Goal: Task Accomplishment & Management: Use online tool/utility

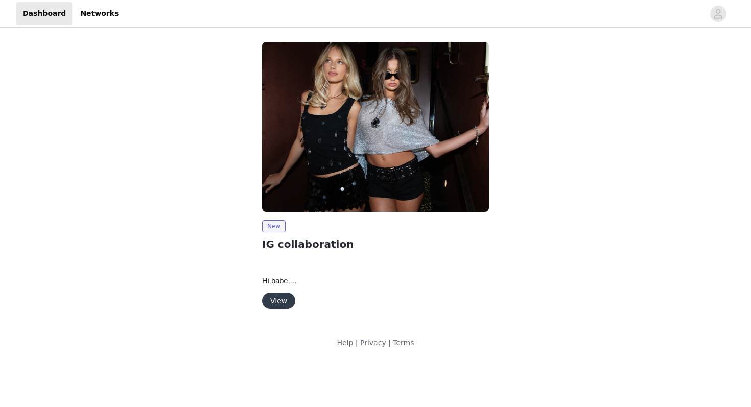
click at [276, 302] on button "View" at bounding box center [278, 301] width 33 height 16
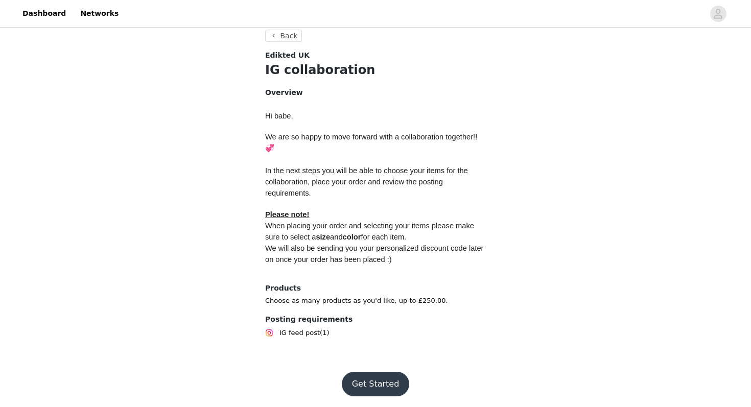
scroll to position [173, 0]
click at [375, 383] on button "Get Started" at bounding box center [376, 383] width 68 height 25
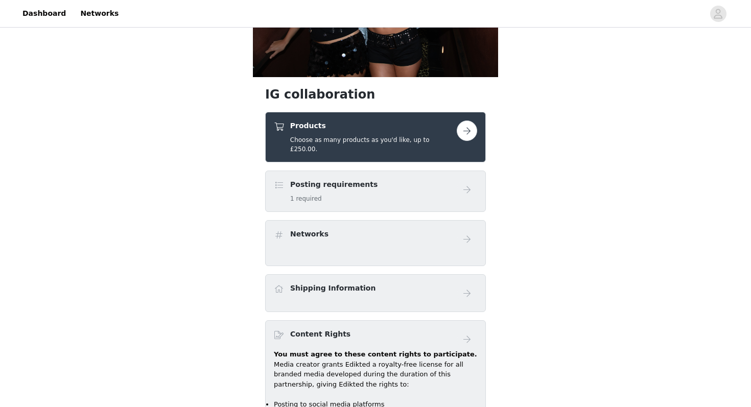
scroll to position [117, 0]
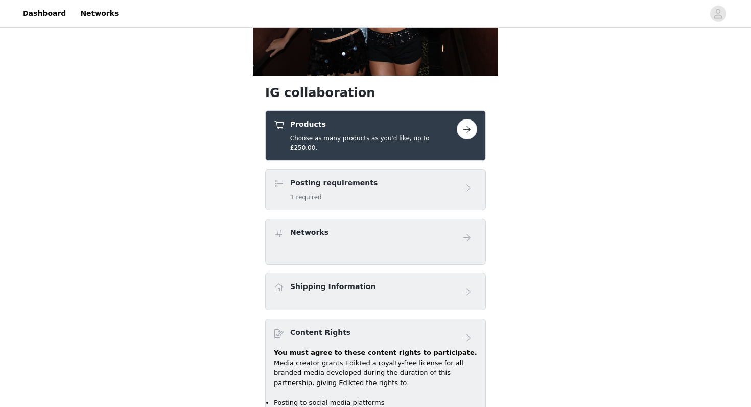
click at [468, 135] on button "button" at bounding box center [467, 129] width 20 height 20
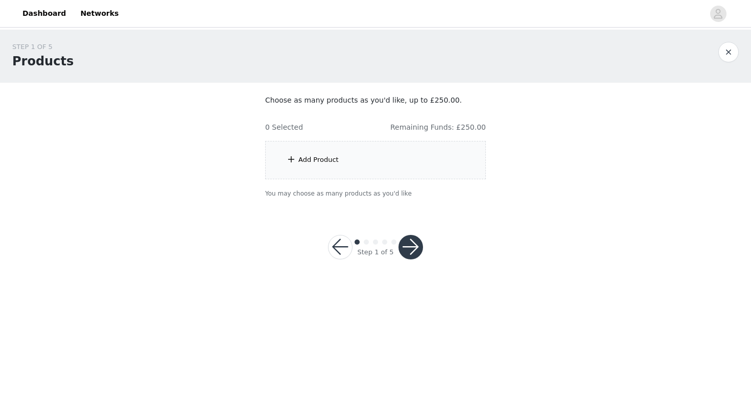
click at [317, 158] on div "Add Product" at bounding box center [318, 160] width 40 height 10
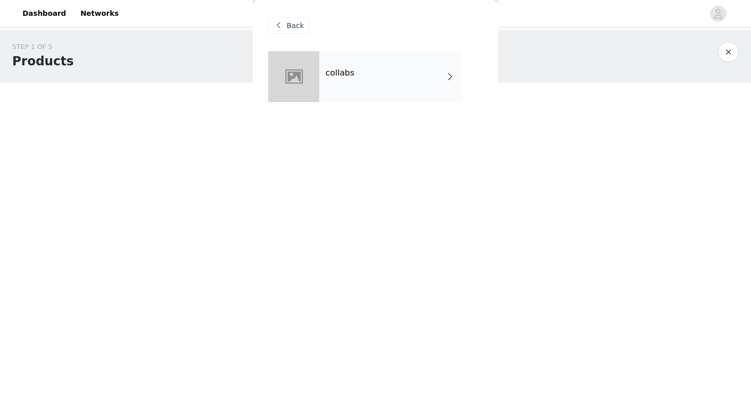
click at [414, 75] on div "collabs" at bounding box center [390, 76] width 142 height 51
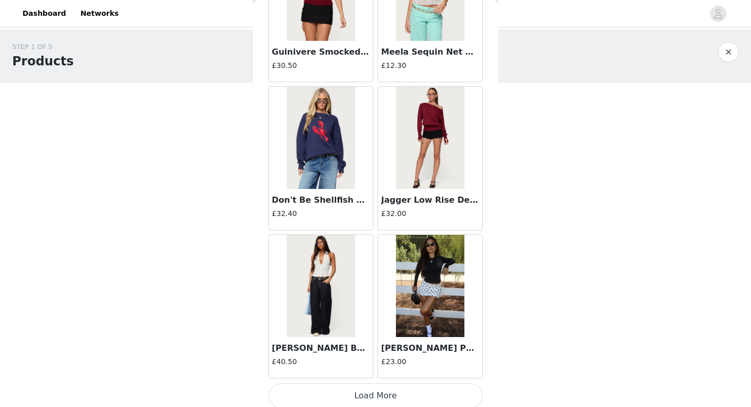
scroll to position [1156, 0]
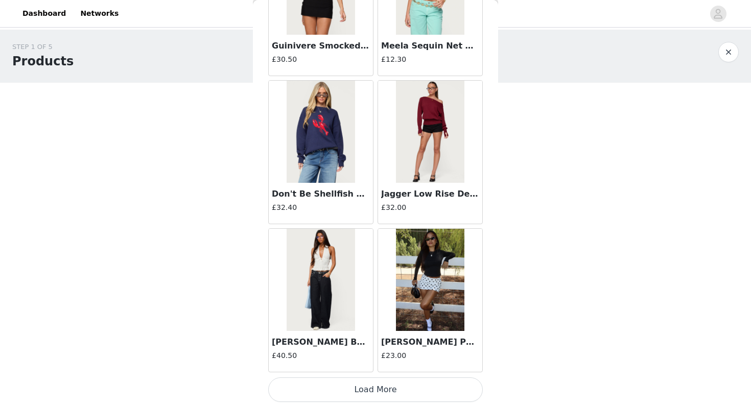
click at [368, 396] on button "Load More" at bounding box center [375, 389] width 215 height 25
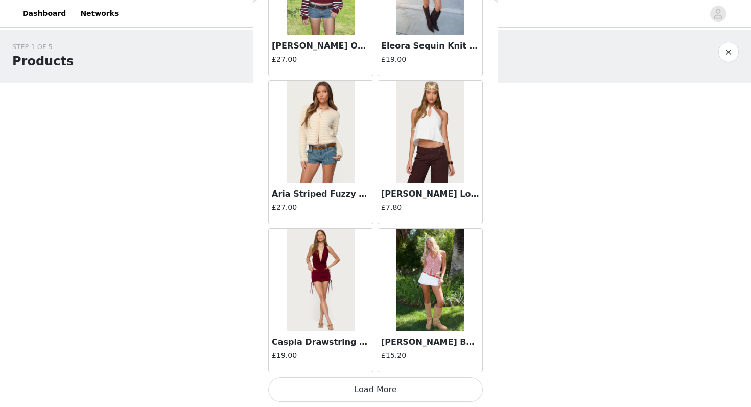
scroll to position [2637, 0]
click at [366, 397] on button "Load More" at bounding box center [375, 390] width 215 height 25
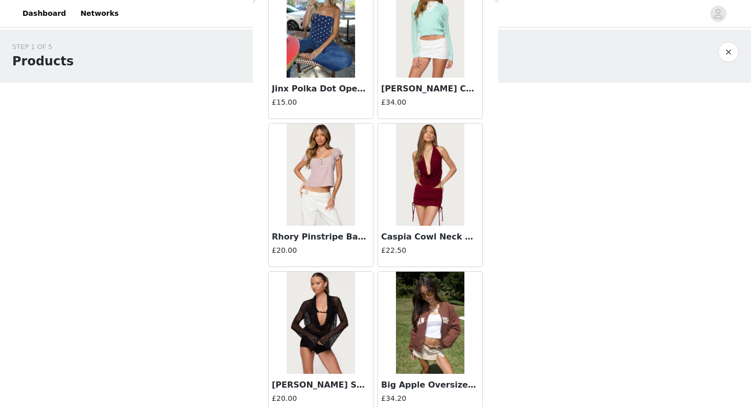
scroll to position [4118, 0]
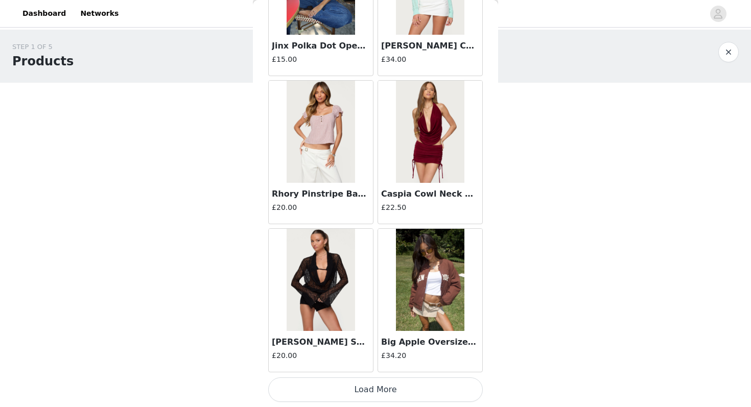
click at [349, 389] on button "Load More" at bounding box center [375, 389] width 215 height 25
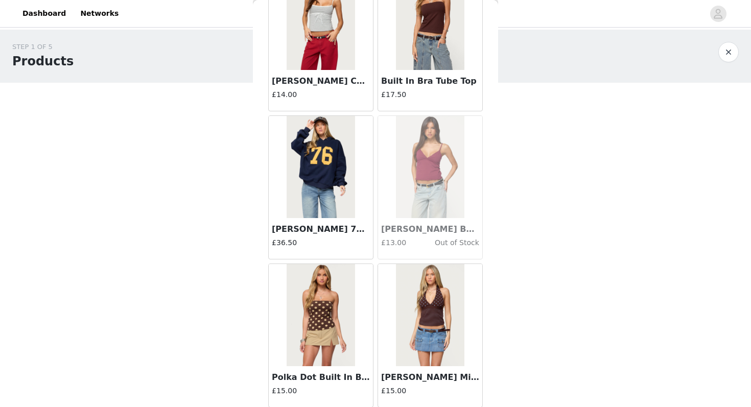
scroll to position [5600, 0]
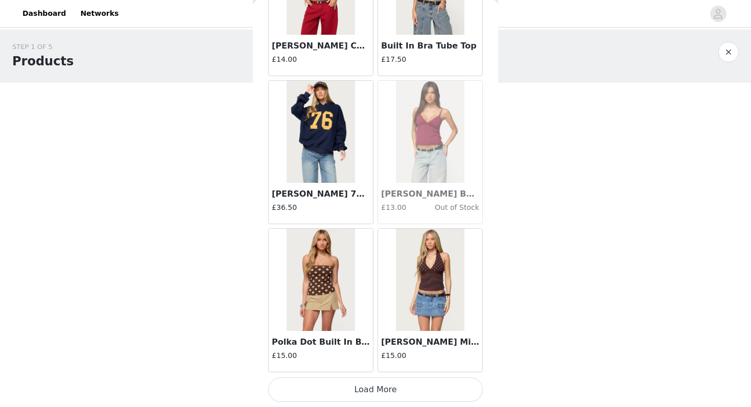
click at [348, 397] on button "Load More" at bounding box center [375, 389] width 215 height 25
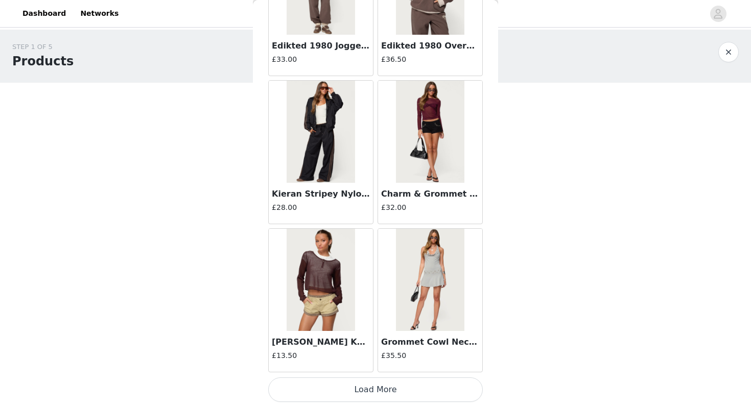
scroll to position [7081, 0]
click at [360, 391] on button "Load More" at bounding box center [375, 390] width 215 height 25
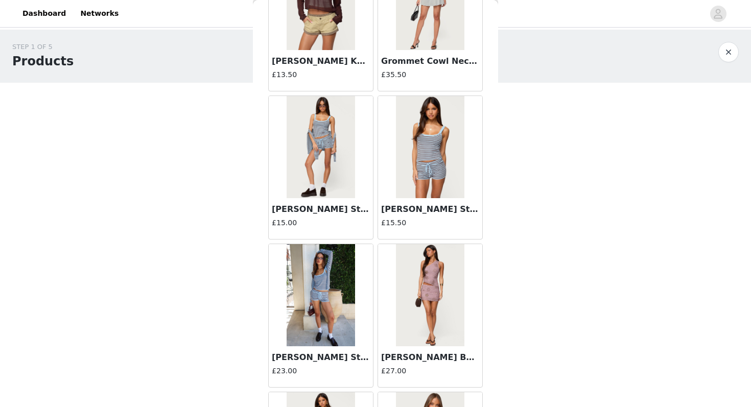
scroll to position [7371, 0]
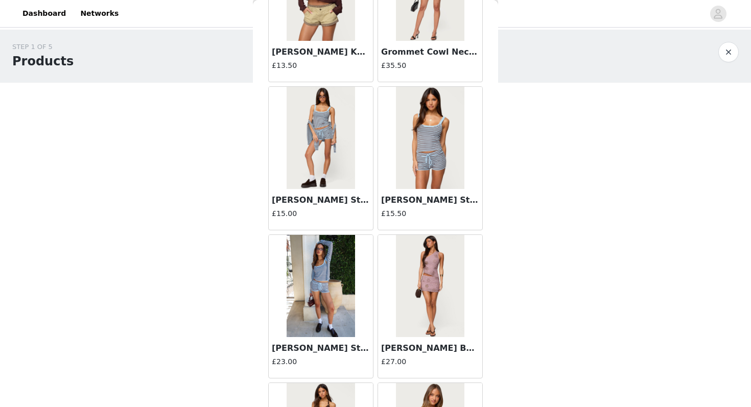
click at [330, 135] on img at bounding box center [321, 138] width 68 height 102
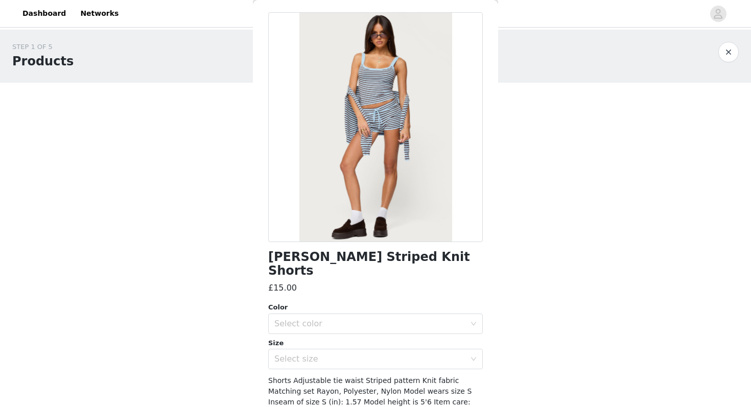
scroll to position [0, 0]
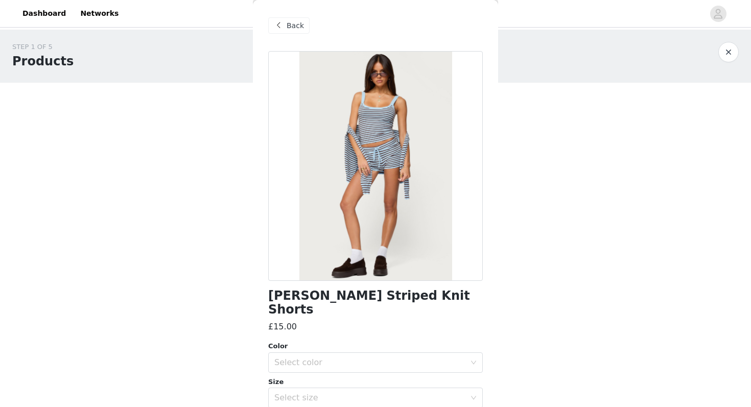
click at [289, 29] on span "Back" at bounding box center [295, 25] width 17 height 11
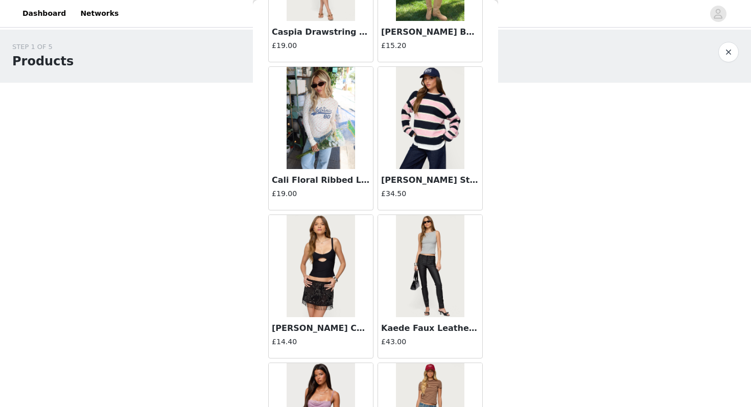
scroll to position [2947, 0]
click at [445, 127] on img at bounding box center [430, 118] width 68 height 102
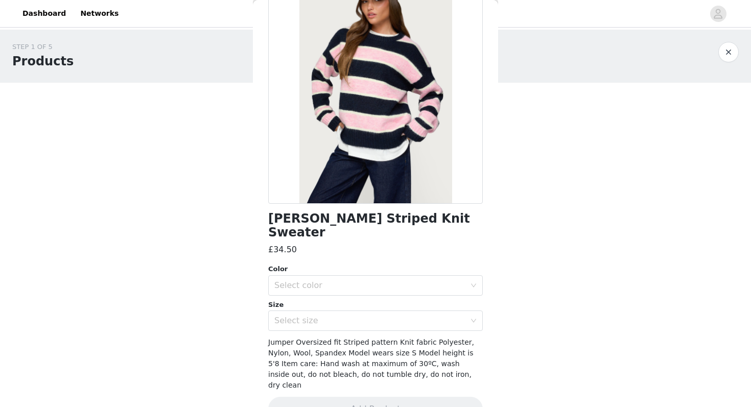
scroll to position [79, 0]
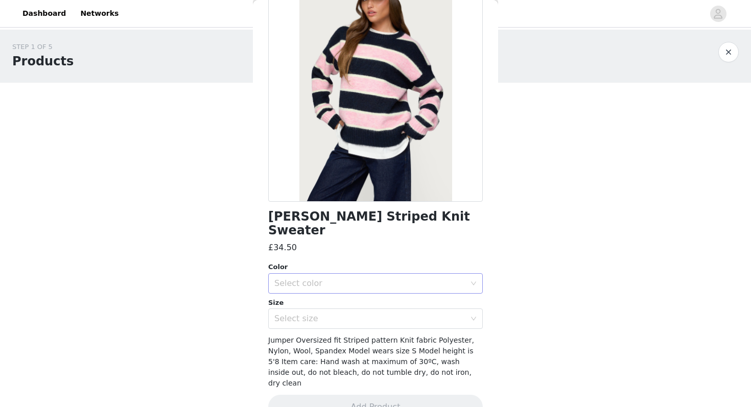
click at [342, 278] on div "Select color" at bounding box center [369, 283] width 191 height 10
click at [336, 289] on li "NAVY AND PINK" at bounding box center [375, 292] width 215 height 16
click at [332, 314] on div "Select size" at bounding box center [369, 319] width 191 height 10
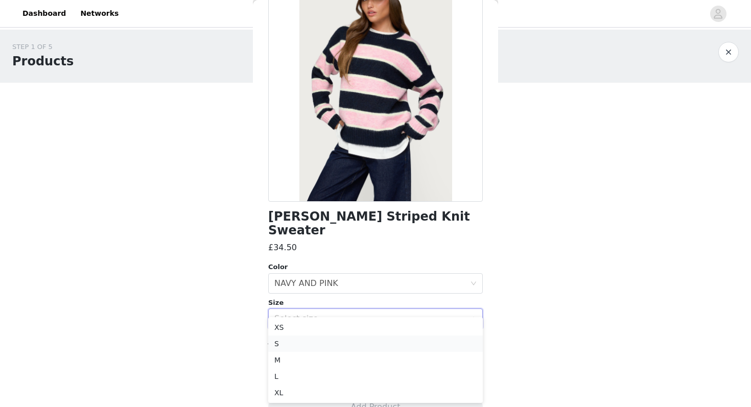
click at [313, 346] on li "S" at bounding box center [375, 344] width 215 height 16
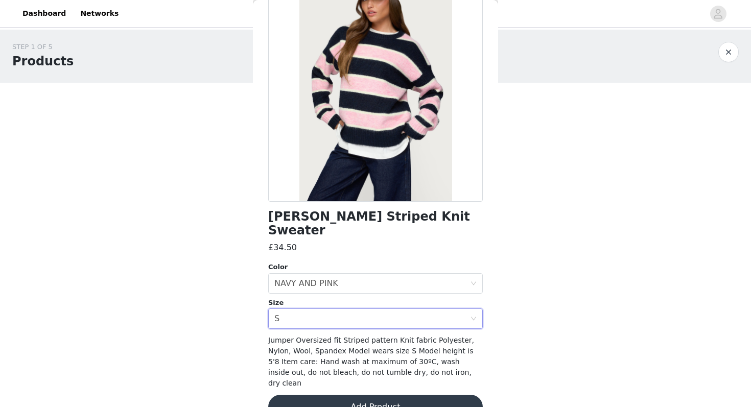
click at [335, 395] on button "Add Product" at bounding box center [375, 407] width 215 height 25
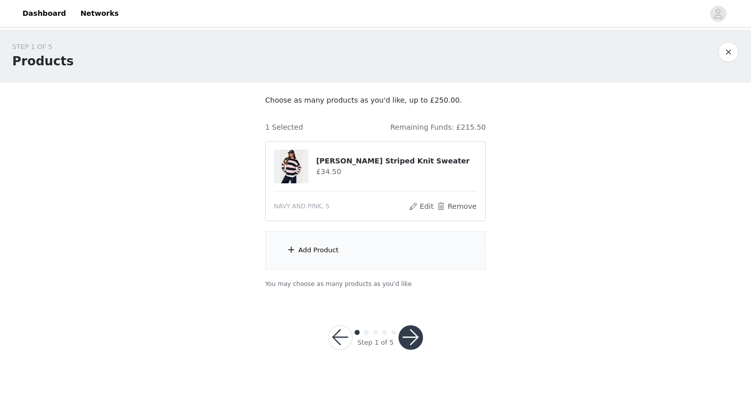
click at [367, 254] on div "Add Product" at bounding box center [375, 250] width 221 height 38
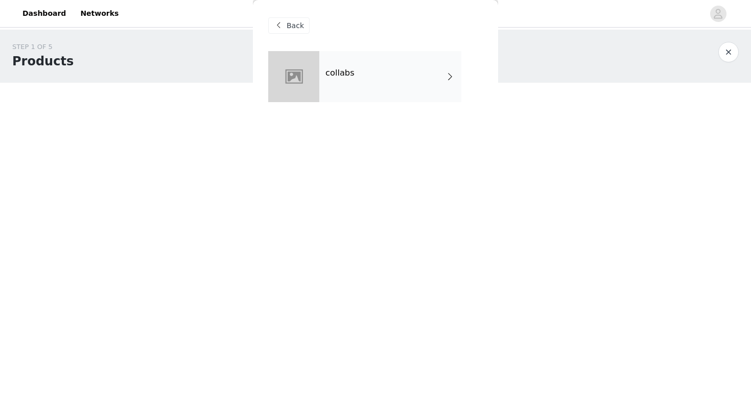
click at [393, 88] on div "collabs" at bounding box center [390, 76] width 142 height 51
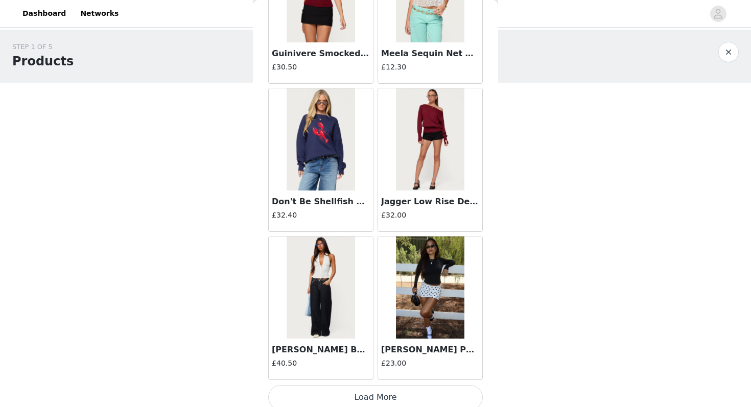
scroll to position [1156, 0]
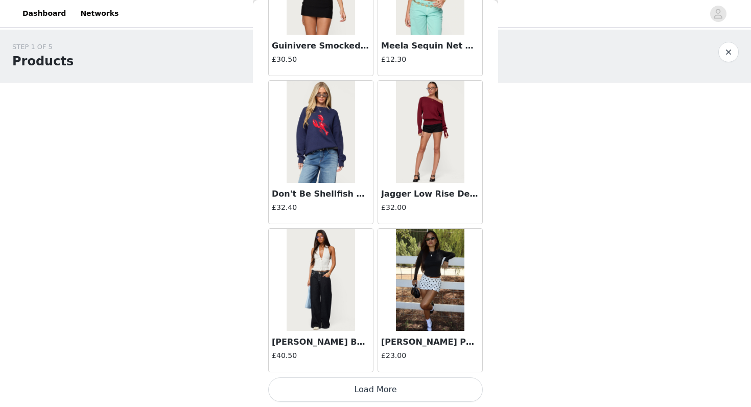
click at [366, 389] on button "Load More" at bounding box center [375, 389] width 215 height 25
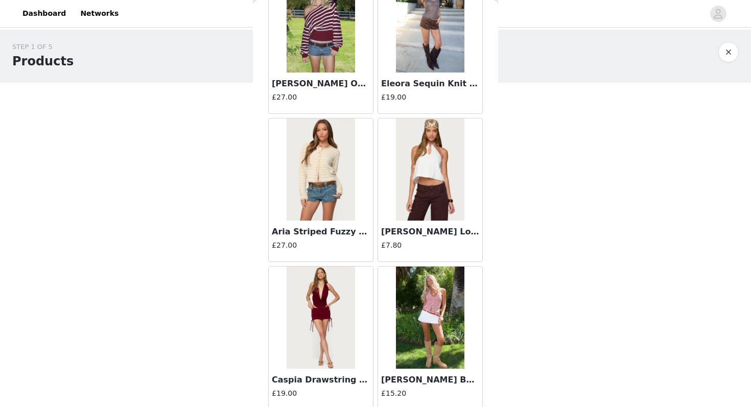
scroll to position [2637, 0]
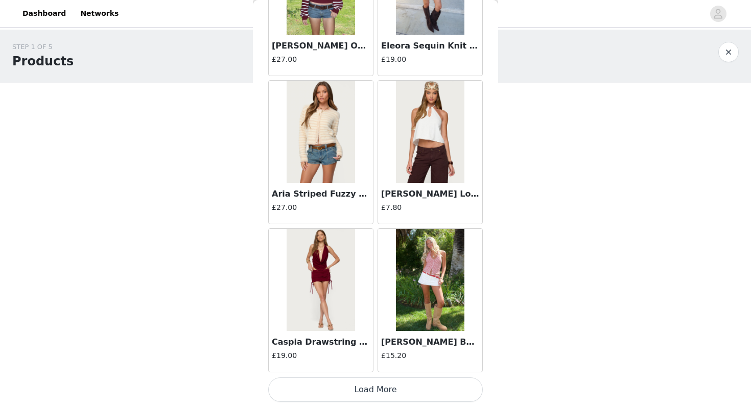
click at [376, 395] on button "Load More" at bounding box center [375, 389] width 215 height 25
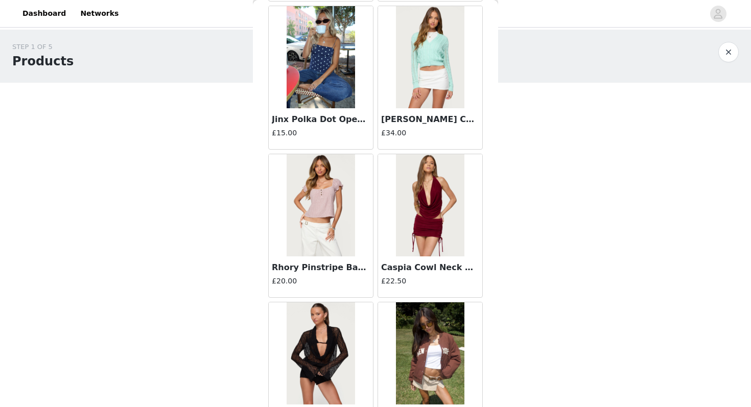
scroll to position [4118, 0]
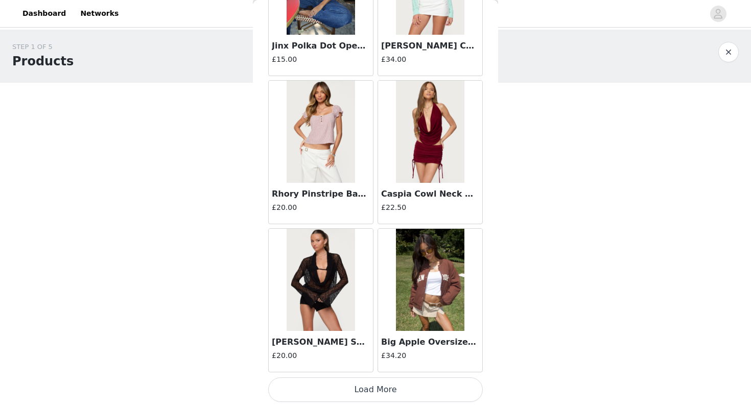
click at [362, 391] on button "Load More" at bounding box center [375, 389] width 215 height 25
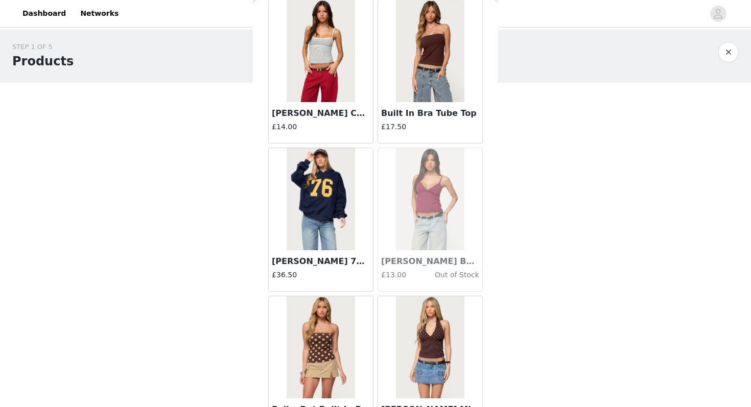
scroll to position [5600, 0]
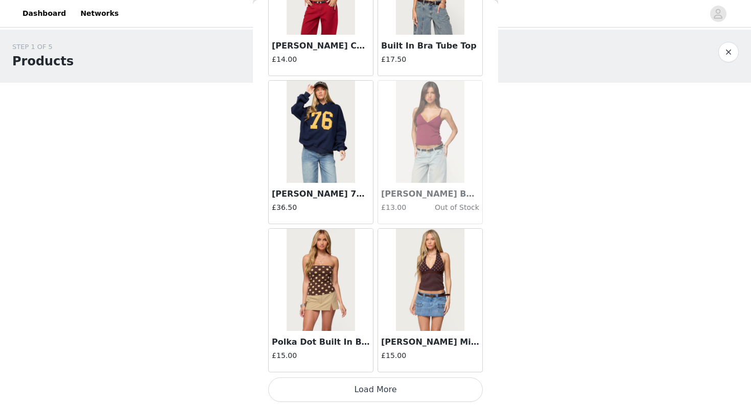
click at [339, 397] on button "Load More" at bounding box center [375, 389] width 215 height 25
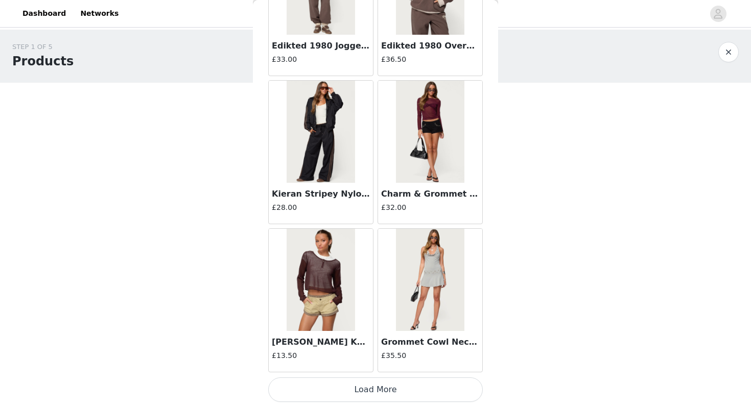
scroll to position [7081, 0]
click at [357, 391] on button "Load More" at bounding box center [375, 390] width 215 height 25
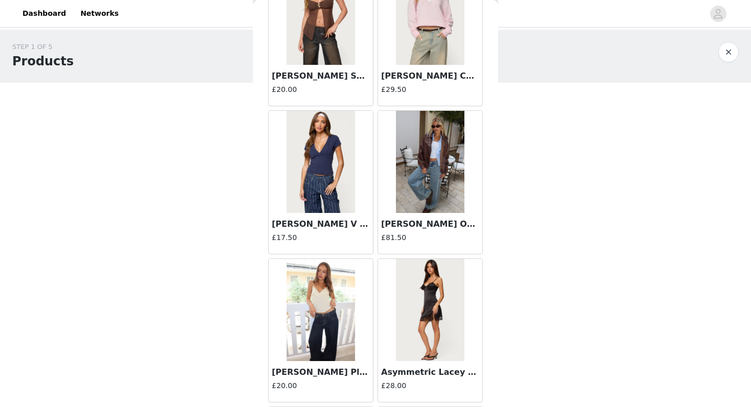
scroll to position [8562, 0]
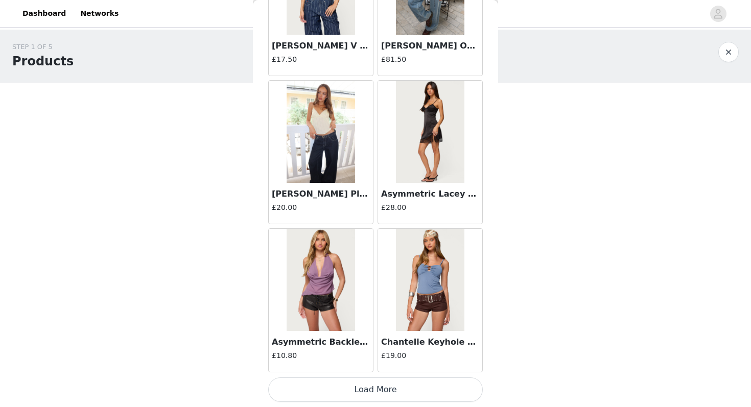
click at [362, 387] on button "Load More" at bounding box center [375, 389] width 215 height 25
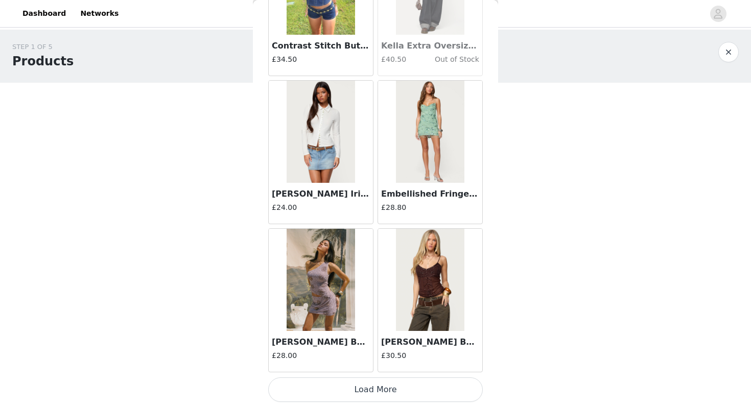
scroll to position [10043, 0]
click at [350, 397] on button "Load More" at bounding box center [375, 390] width 215 height 25
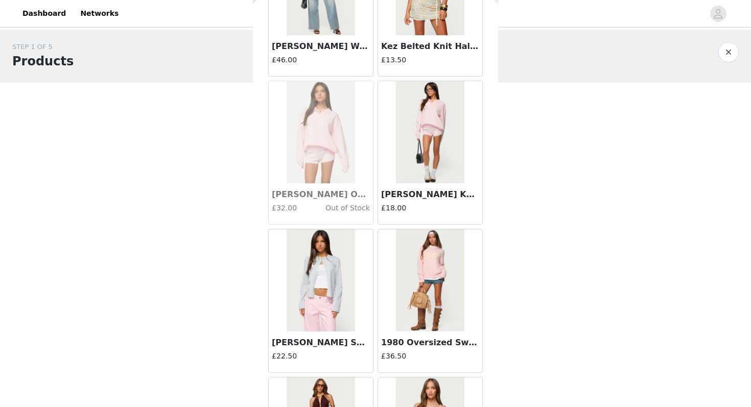
scroll to position [11525, 0]
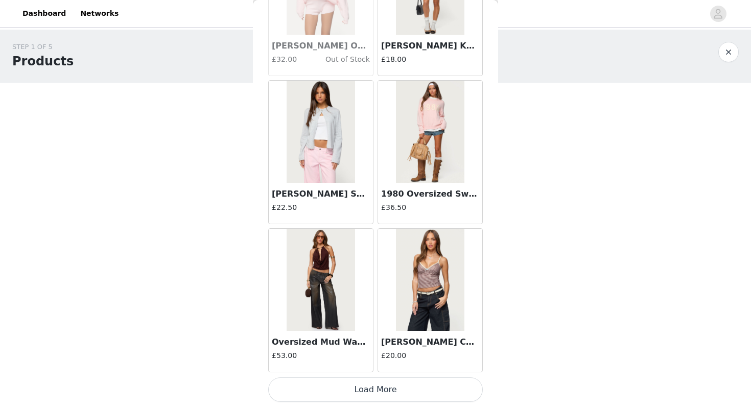
click at [350, 392] on button "Load More" at bounding box center [375, 389] width 215 height 25
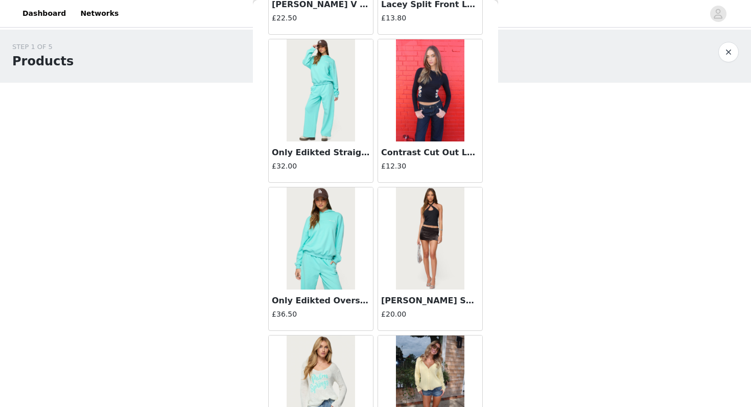
scroll to position [12308, 0]
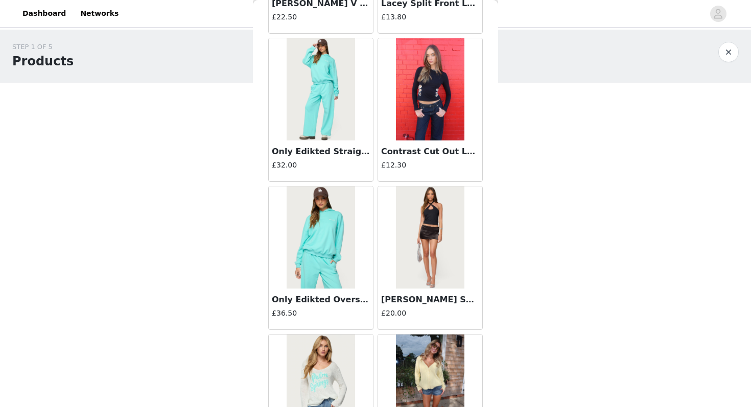
click at [419, 91] on img at bounding box center [430, 89] width 68 height 102
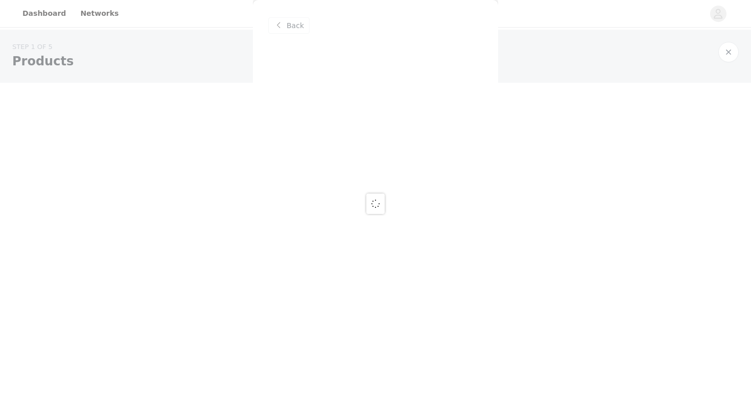
scroll to position [0, 0]
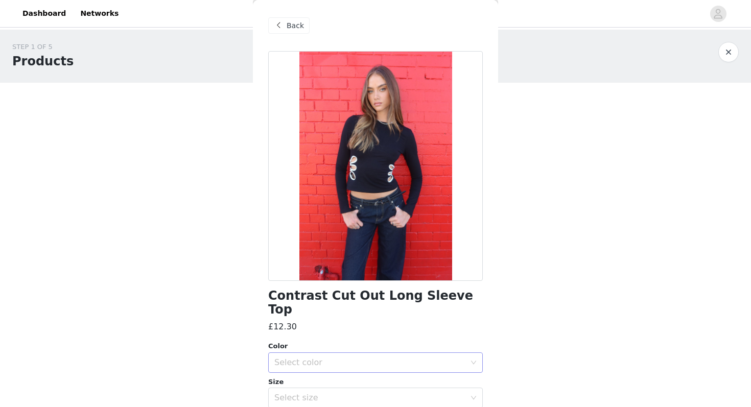
click at [317, 358] on div "Select color" at bounding box center [369, 363] width 191 height 10
click at [307, 370] on li "BLACK" at bounding box center [375, 371] width 215 height 16
click at [307, 393] on div "Select size" at bounding box center [369, 398] width 191 height 10
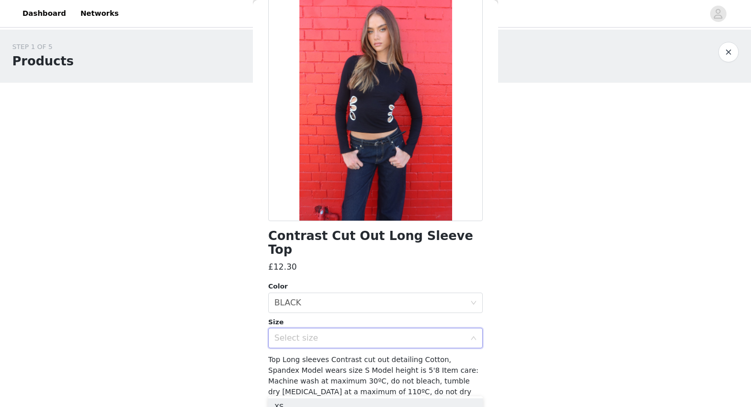
scroll to position [75, 0]
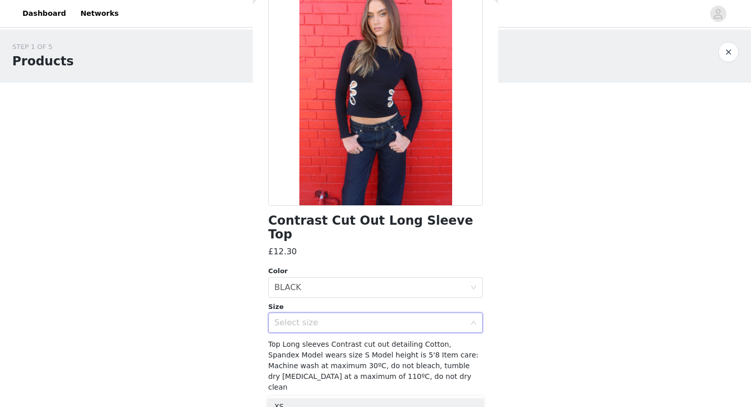
click at [310, 317] on div "Select size" at bounding box center [372, 322] width 196 height 19
click at [310, 318] on div "Select size" at bounding box center [369, 323] width 191 height 10
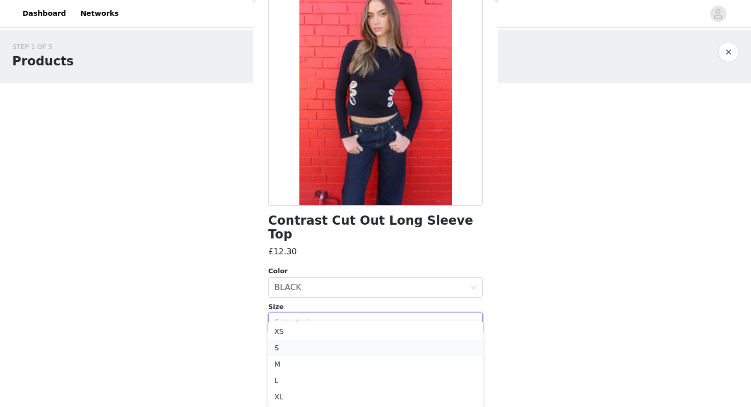
click at [293, 347] on li "S" at bounding box center [375, 348] width 215 height 16
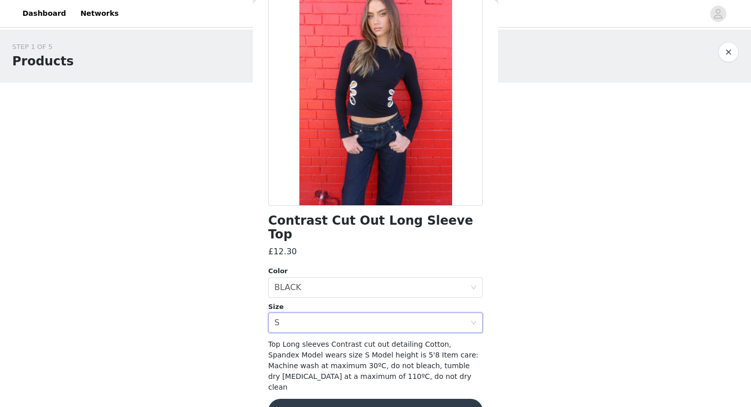
click at [313, 399] on button "Add Product" at bounding box center [375, 411] width 215 height 25
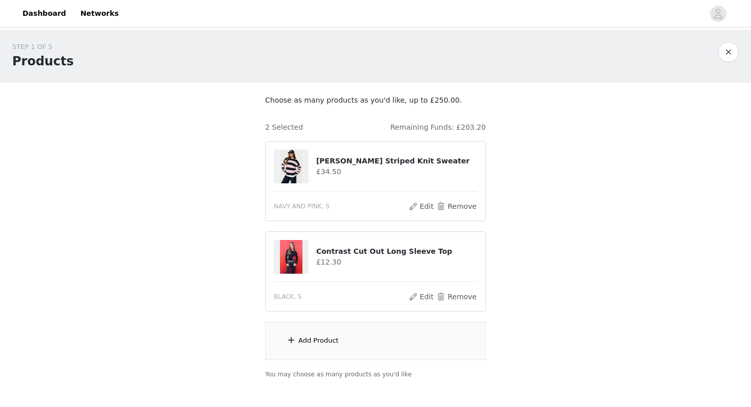
click at [315, 346] on div "Add Product" at bounding box center [375, 341] width 221 height 38
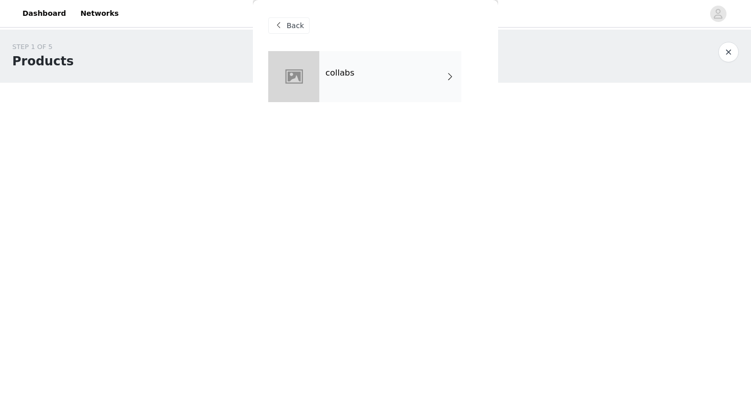
click at [384, 85] on div "collabs" at bounding box center [390, 76] width 142 height 51
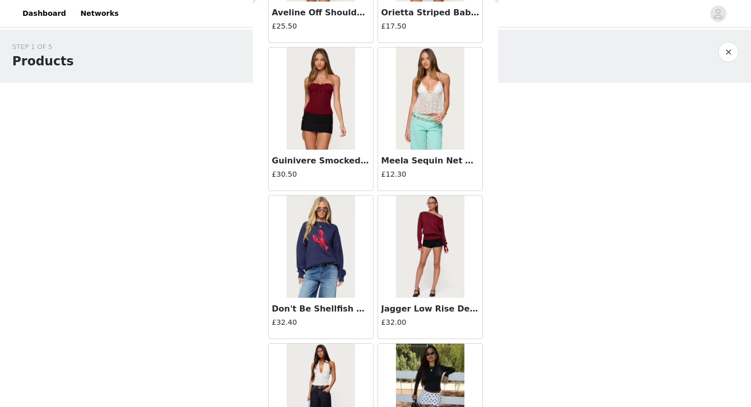
scroll to position [1156, 0]
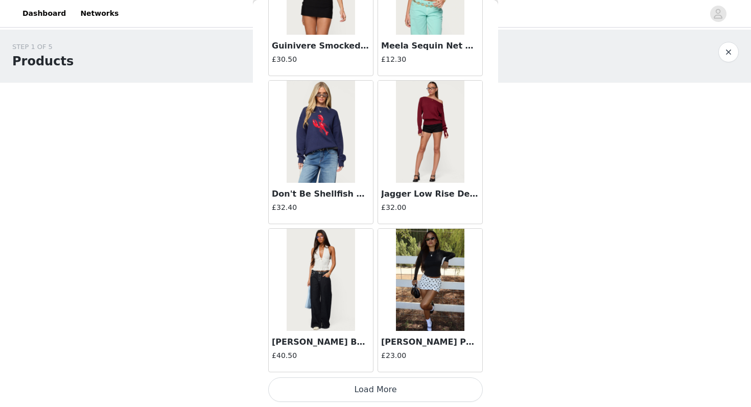
click at [356, 394] on button "Load More" at bounding box center [375, 389] width 215 height 25
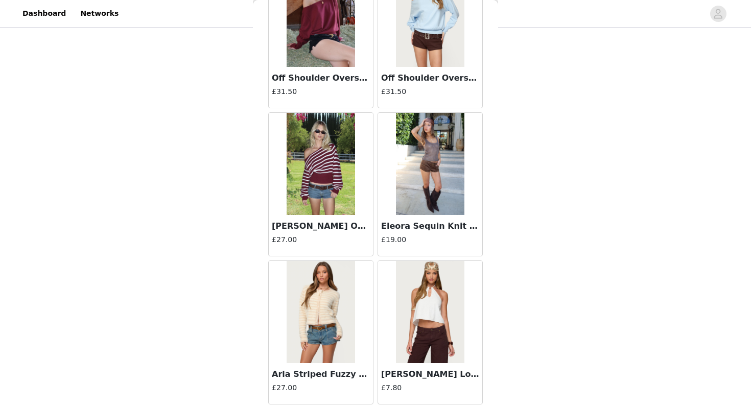
scroll to position [2637, 0]
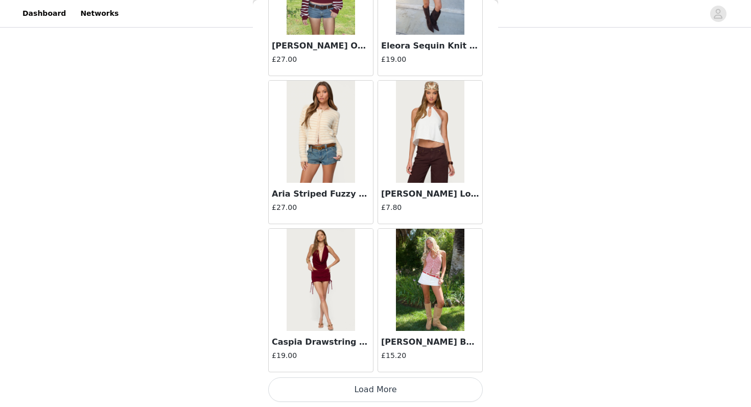
click at [358, 389] on button "Load More" at bounding box center [375, 389] width 215 height 25
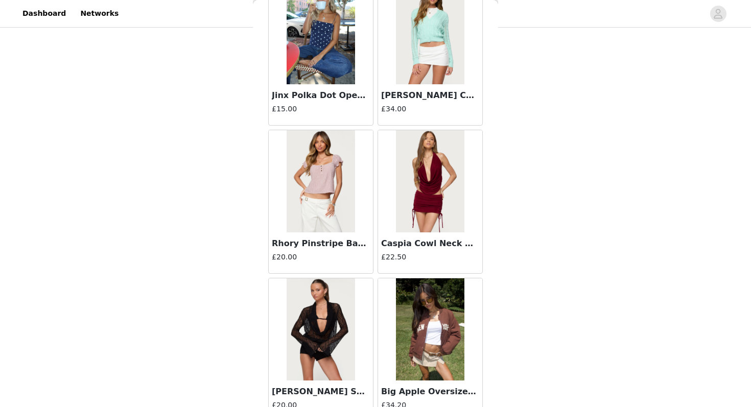
scroll to position [4118, 0]
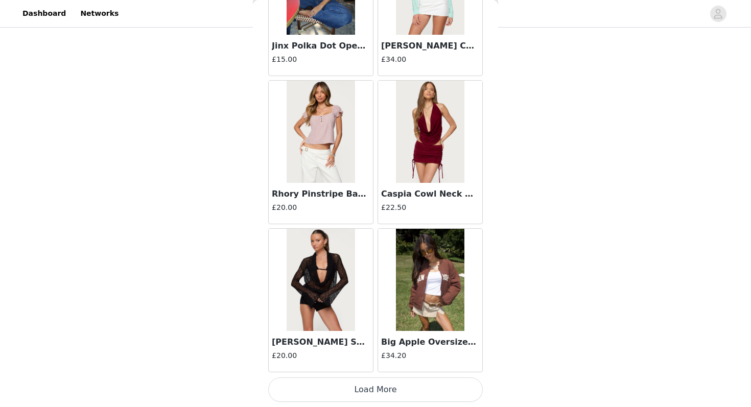
click at [358, 388] on button "Load More" at bounding box center [375, 389] width 215 height 25
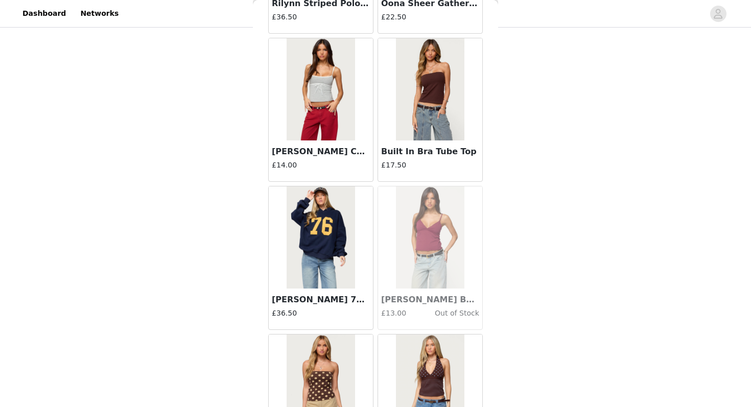
scroll to position [5600, 0]
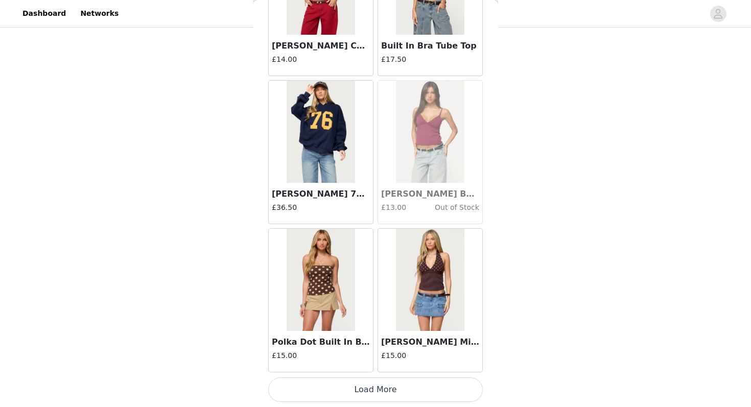
click at [364, 388] on button "Load More" at bounding box center [375, 389] width 215 height 25
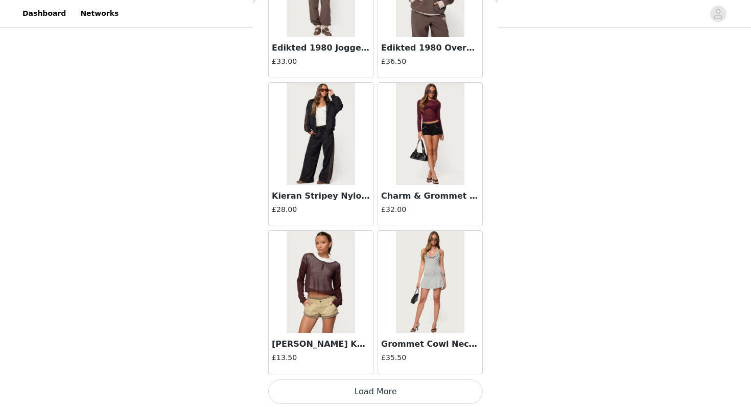
scroll to position [7081, 0]
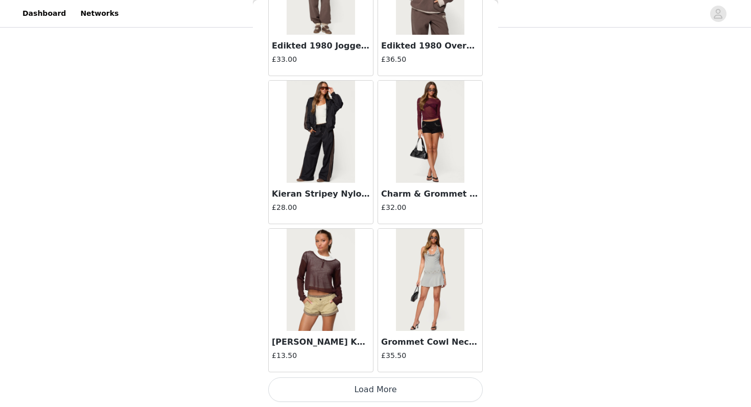
click at [345, 385] on button "Load More" at bounding box center [375, 389] width 215 height 25
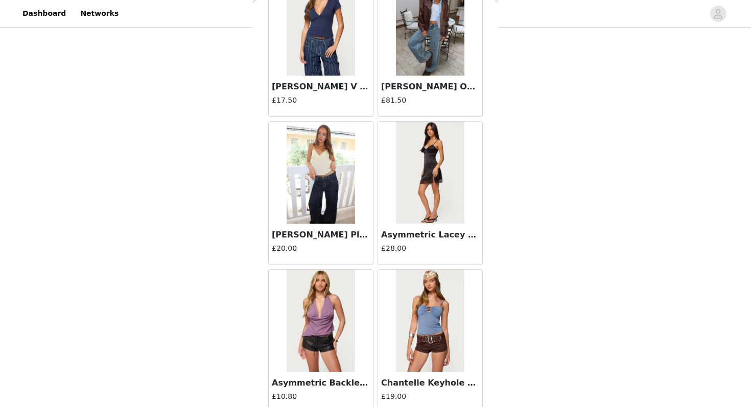
scroll to position [8562, 0]
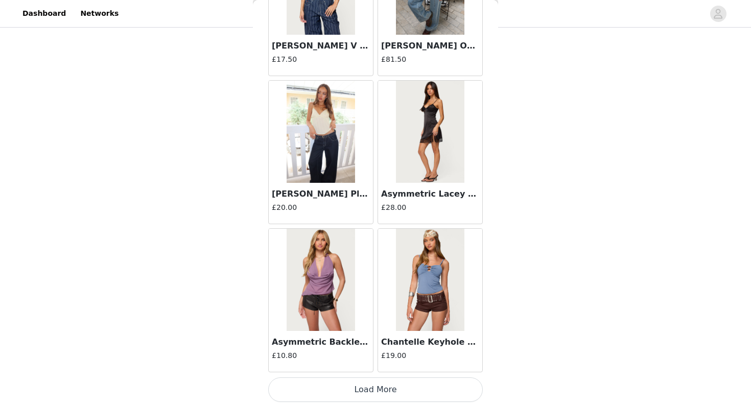
click at [349, 395] on button "Load More" at bounding box center [375, 389] width 215 height 25
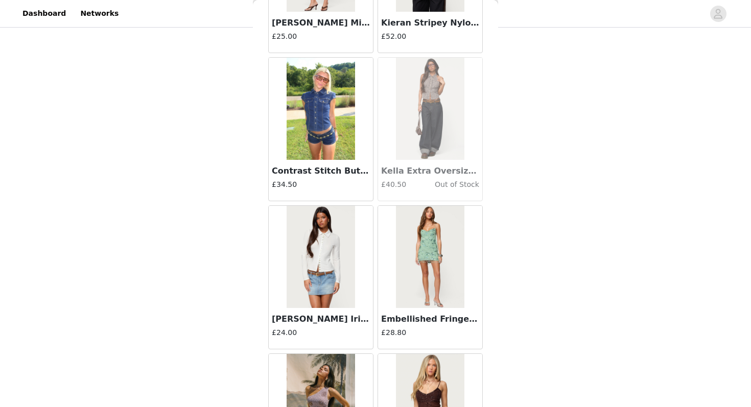
scroll to position [10044, 0]
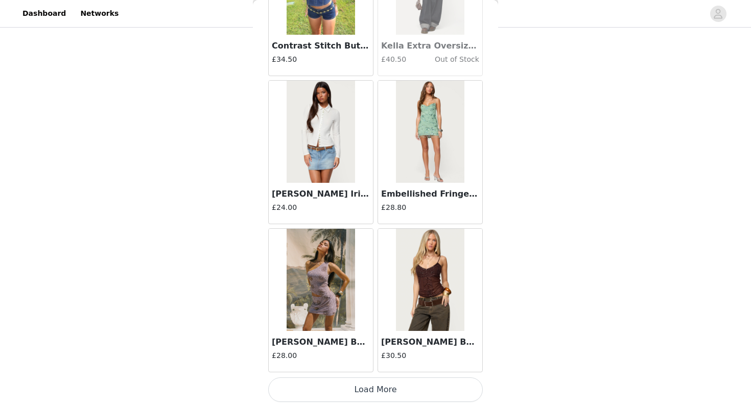
click at [354, 374] on div "[PERSON_NAME] Beaded Backless One Shoulder Top £28.00" at bounding box center [320, 300] width 109 height 148
click at [354, 387] on button "Load More" at bounding box center [375, 389] width 215 height 25
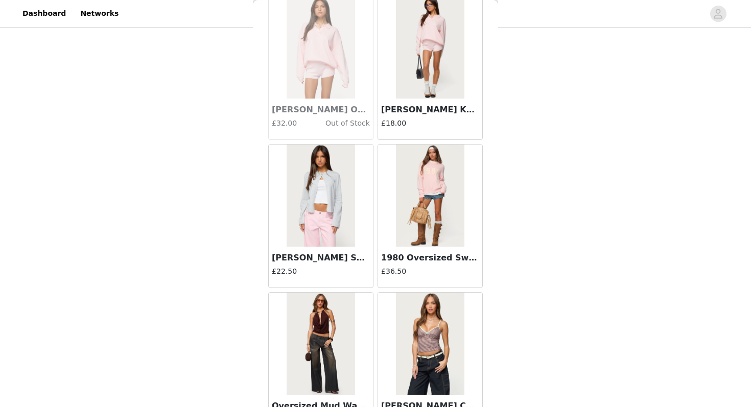
scroll to position [11525, 0]
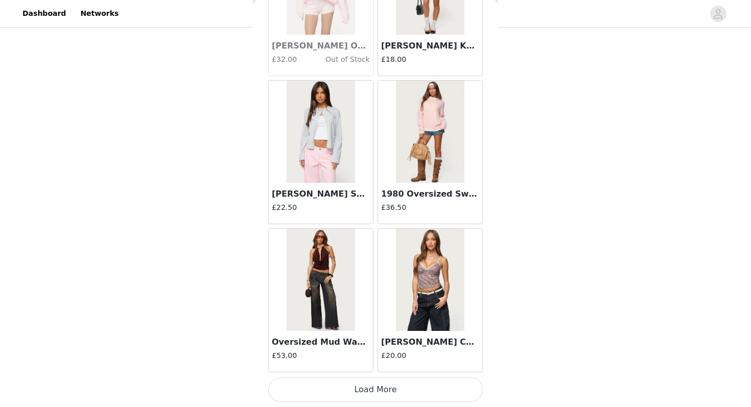
click at [382, 387] on button "Load More" at bounding box center [375, 389] width 215 height 25
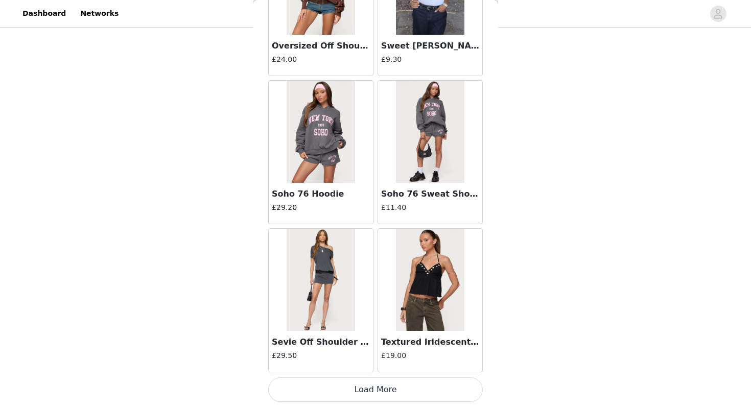
scroll to position [13006, 0]
click at [341, 390] on button "Load More" at bounding box center [375, 390] width 215 height 25
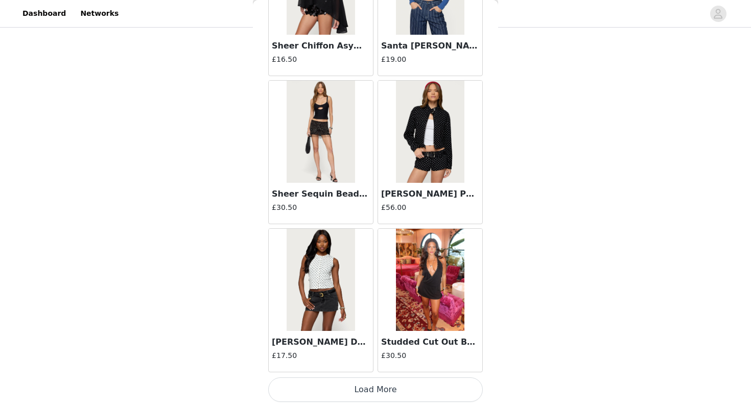
scroll to position [14487, 0]
click at [376, 390] on button "Load More" at bounding box center [375, 390] width 215 height 25
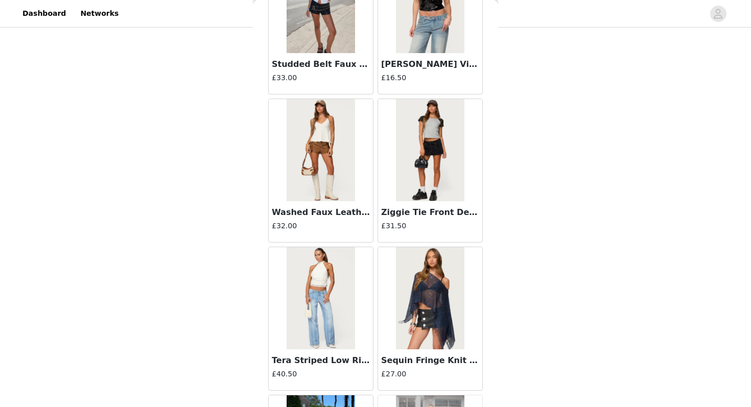
scroll to position [15877, 0]
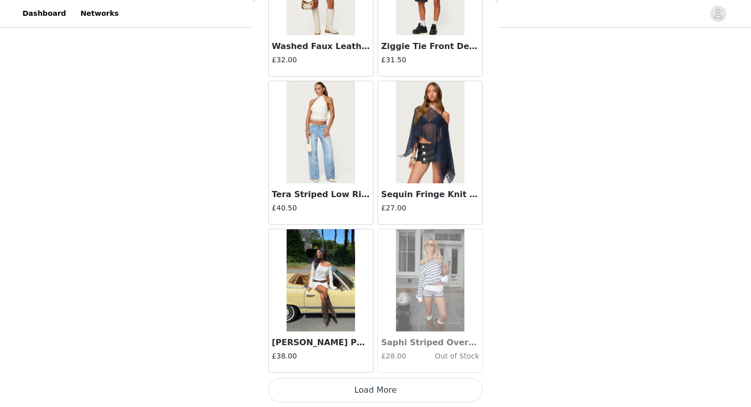
click at [376, 396] on button "Load More" at bounding box center [375, 390] width 215 height 25
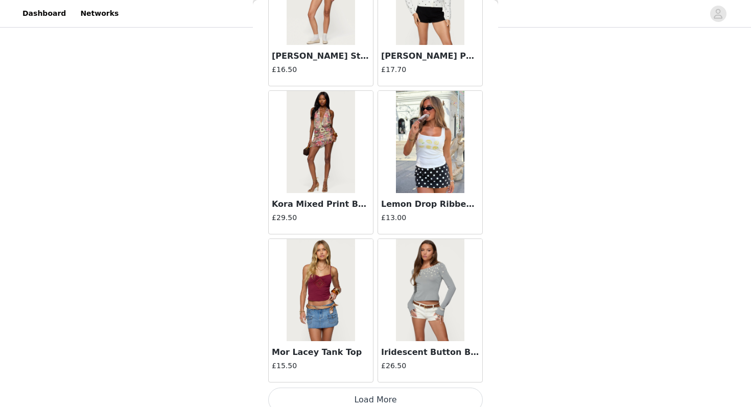
scroll to position [17450, 0]
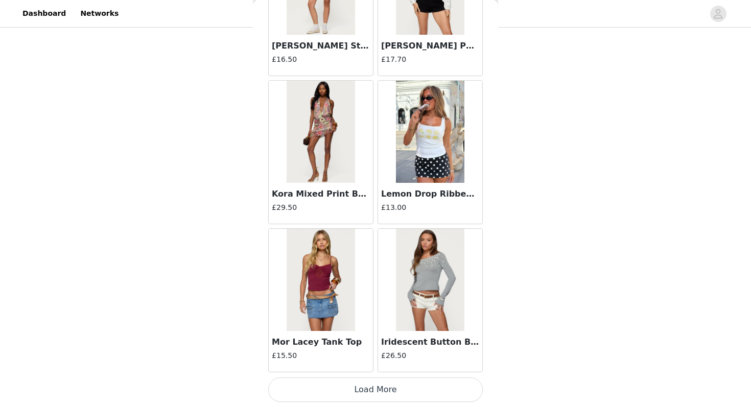
click at [336, 390] on button "Load More" at bounding box center [375, 389] width 215 height 25
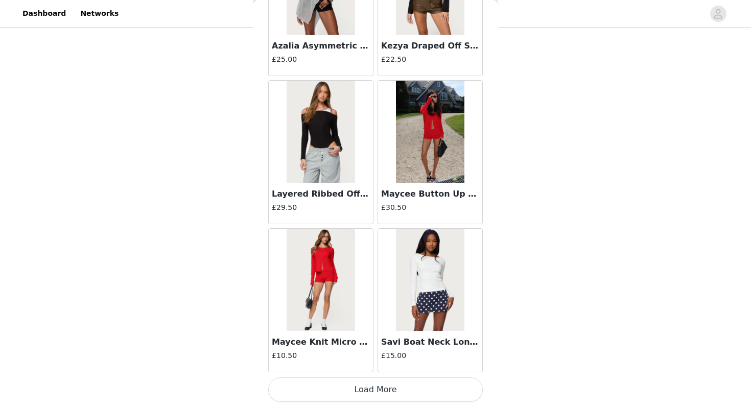
scroll to position [18931, 0]
click at [349, 394] on button "Load More" at bounding box center [375, 390] width 215 height 25
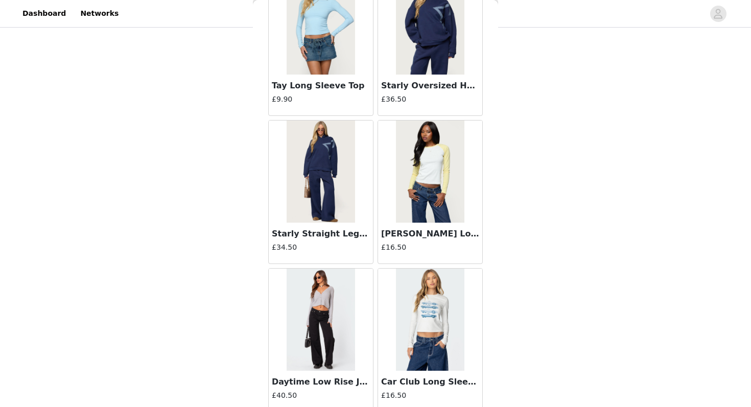
scroll to position [20413, 0]
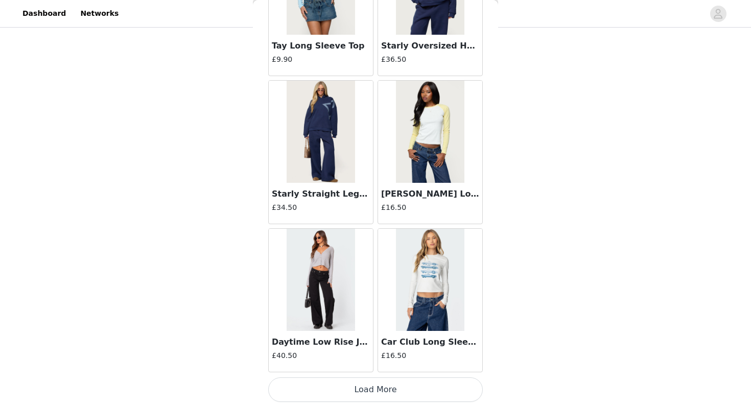
click at [363, 393] on button "Load More" at bounding box center [375, 389] width 215 height 25
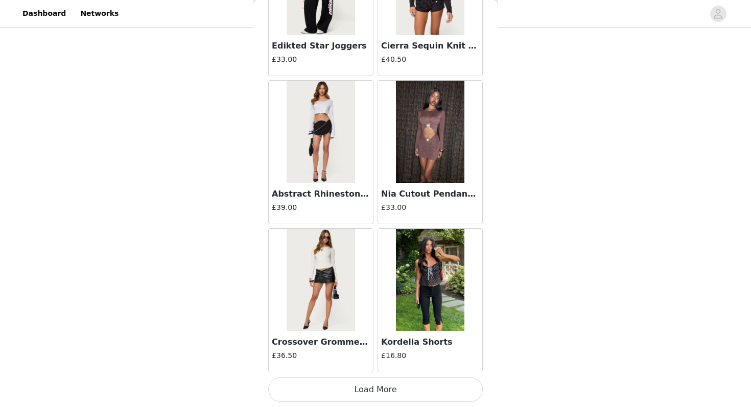
scroll to position [21893, 0]
click at [361, 396] on button "Load More" at bounding box center [375, 390] width 215 height 25
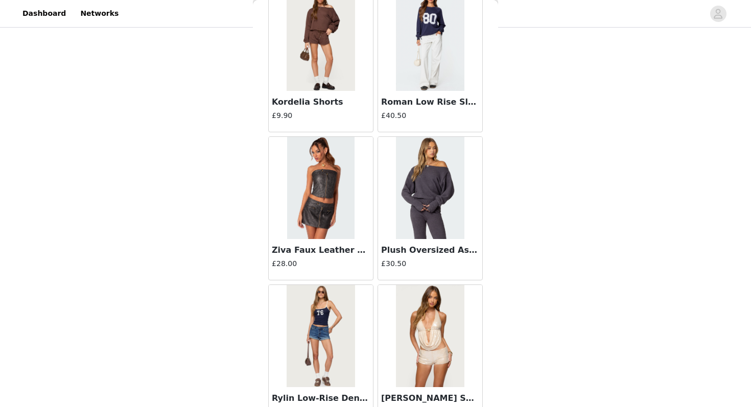
scroll to position [23375, 0]
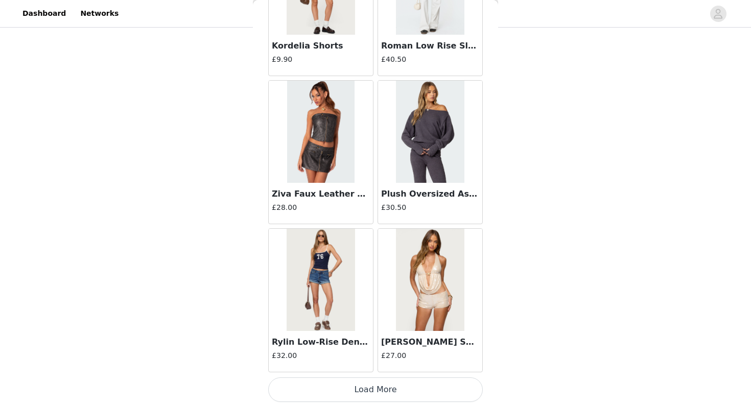
click at [383, 386] on button "Load More" at bounding box center [375, 389] width 215 height 25
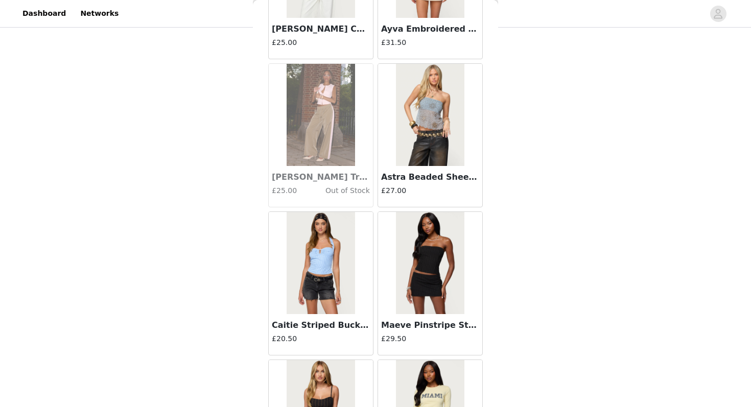
scroll to position [24857, 0]
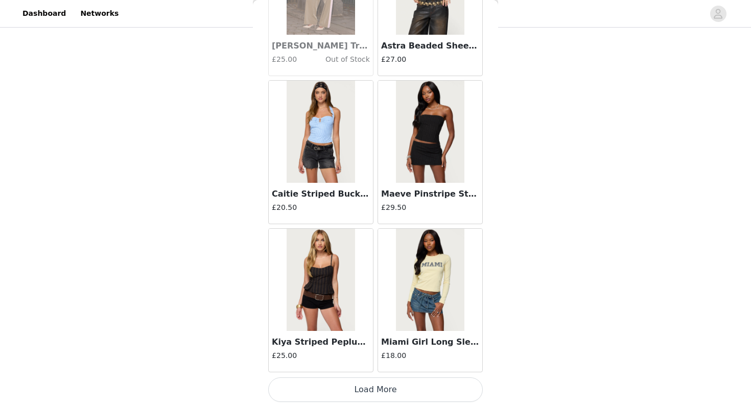
click at [365, 387] on button "Load More" at bounding box center [375, 389] width 215 height 25
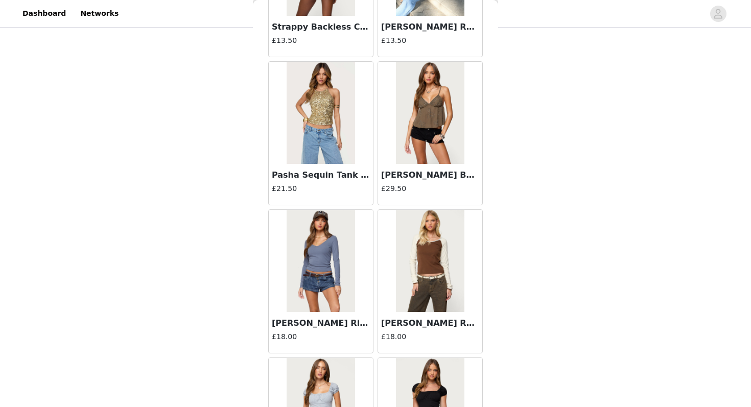
scroll to position [26338, 0]
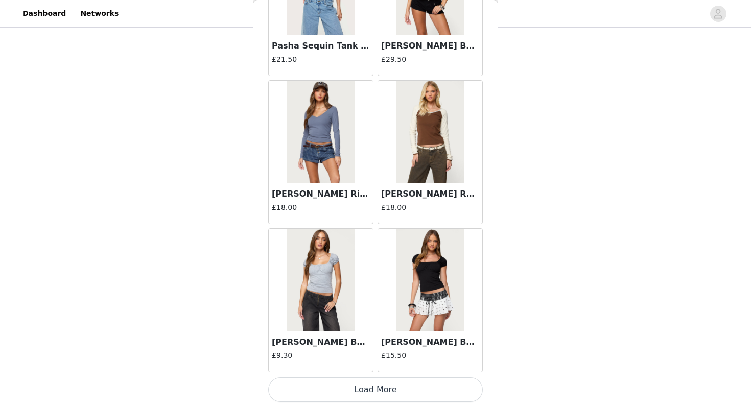
click at [378, 390] on button "Load More" at bounding box center [375, 389] width 215 height 25
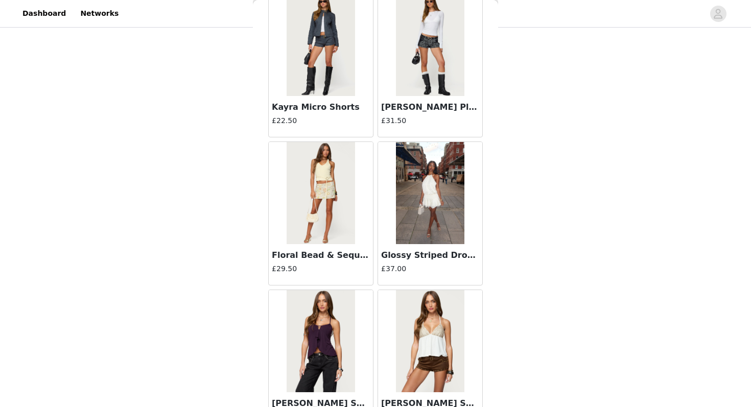
scroll to position [27819, 0]
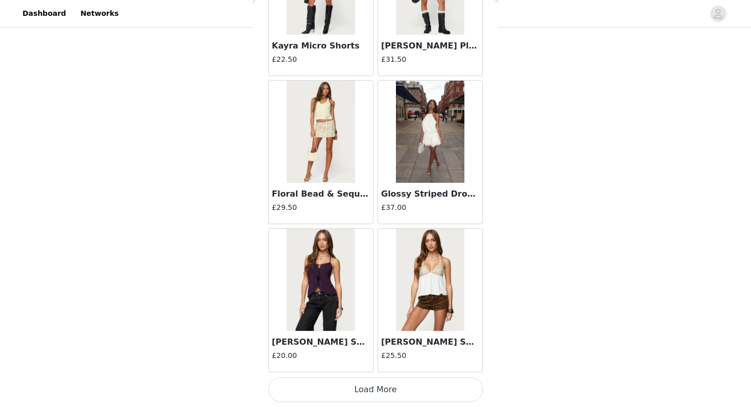
click at [380, 384] on button "Load More" at bounding box center [375, 389] width 215 height 25
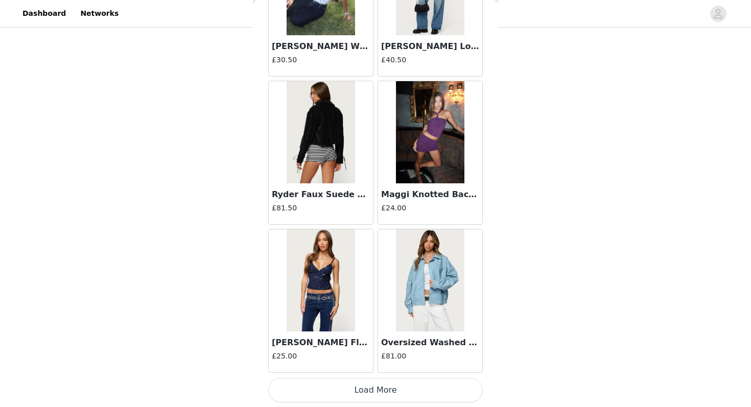
scroll to position [29300, 0]
click at [351, 386] on button "Load More" at bounding box center [375, 389] width 215 height 25
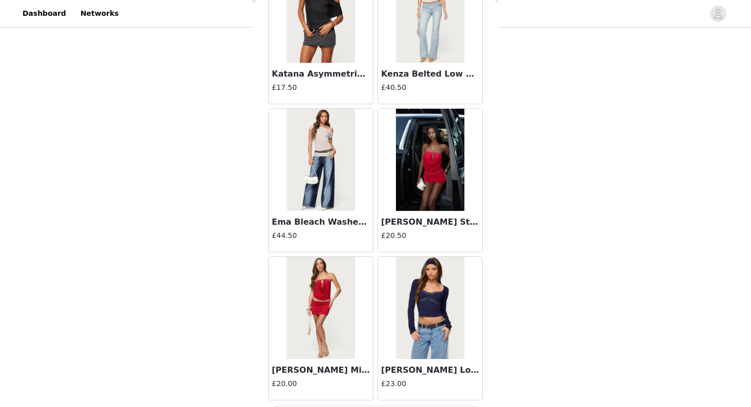
scroll to position [30782, 0]
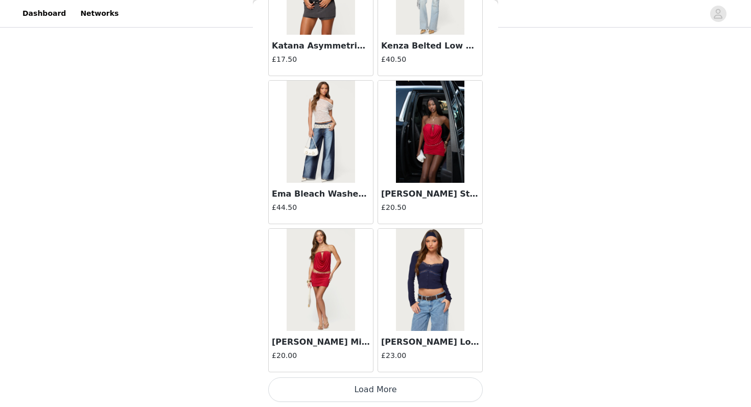
click at [373, 388] on button "Load More" at bounding box center [375, 389] width 215 height 25
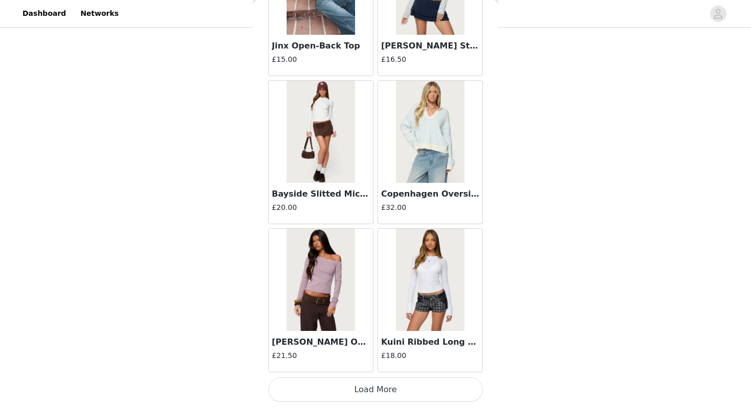
scroll to position [32262, 0]
click at [374, 386] on button "Load More" at bounding box center [375, 390] width 215 height 25
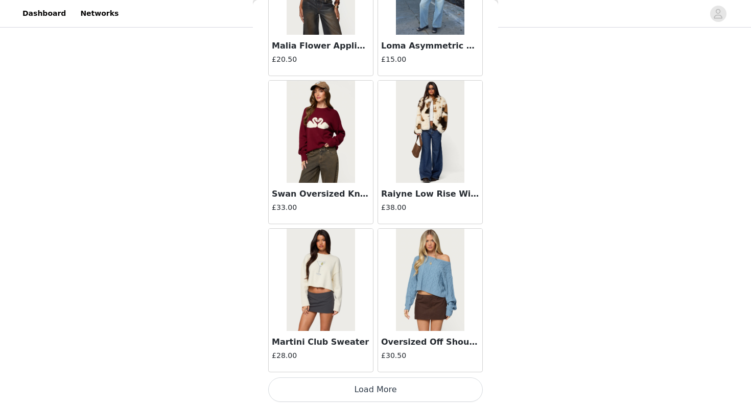
scroll to position [33744, 0]
click at [365, 396] on button "Load More" at bounding box center [375, 390] width 215 height 25
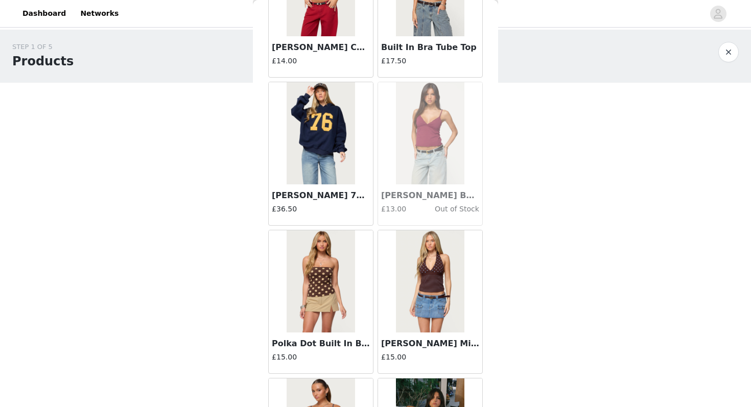
scroll to position [5607, 0]
